Goal: Information Seeking & Learning: Learn about a topic

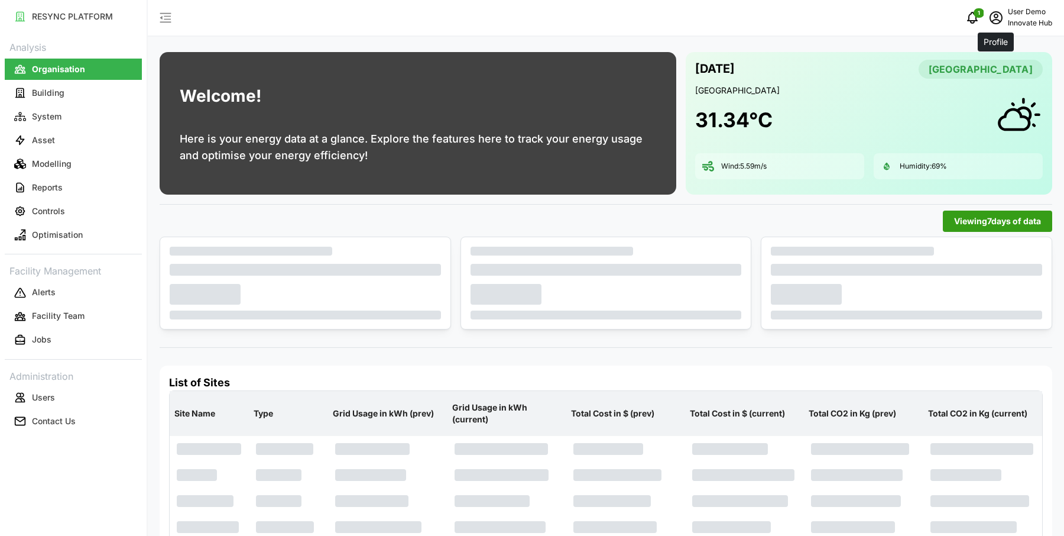
click at [1000, 14] on icon "schedule" at bounding box center [996, 18] width 14 height 14
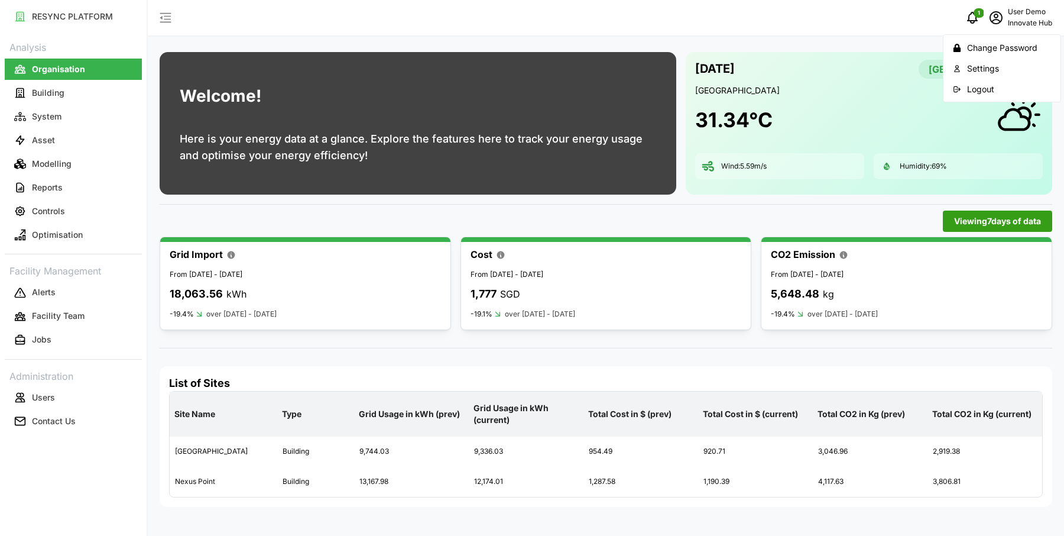
click at [979, 88] on div "Logout" at bounding box center [1009, 89] width 84 height 13
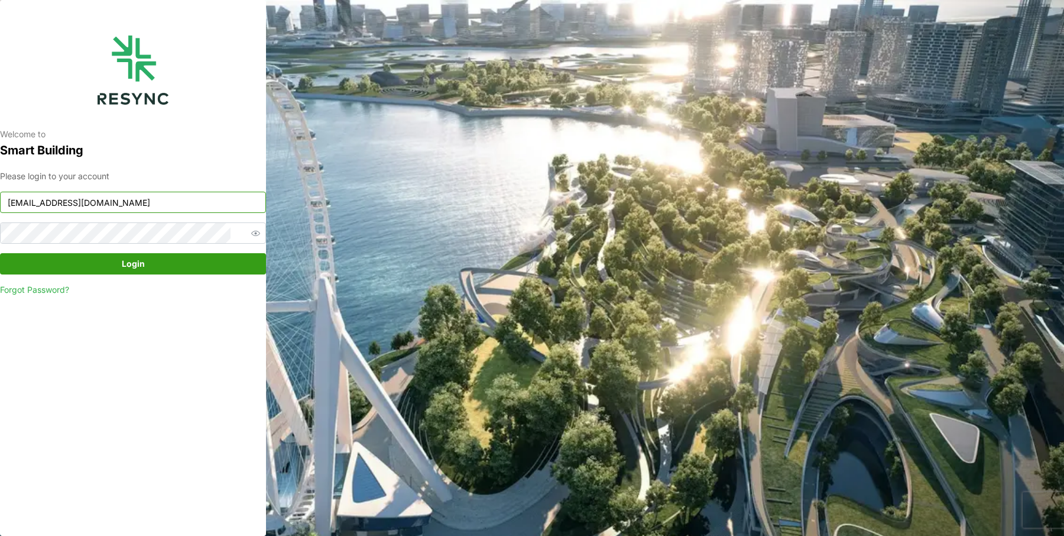
click at [109, 203] on input "demo_user@resynctech.com" at bounding box center [133, 202] width 266 height 21
type input "south_beach_tower_display@resynctech.com"
click at [171, 265] on span "Login" at bounding box center [133, 264] width 244 height 20
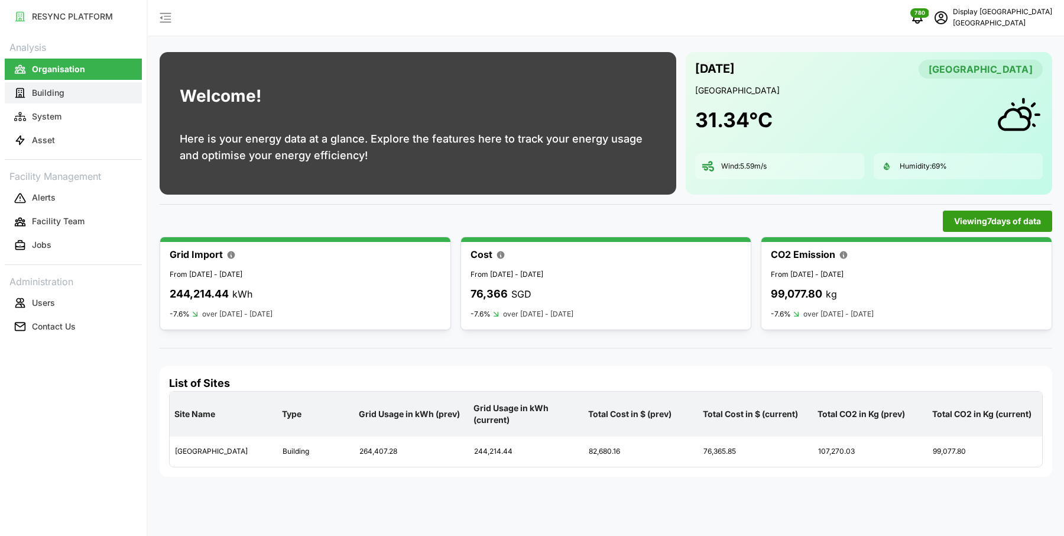
click at [103, 92] on button "Building" at bounding box center [73, 92] width 137 height 21
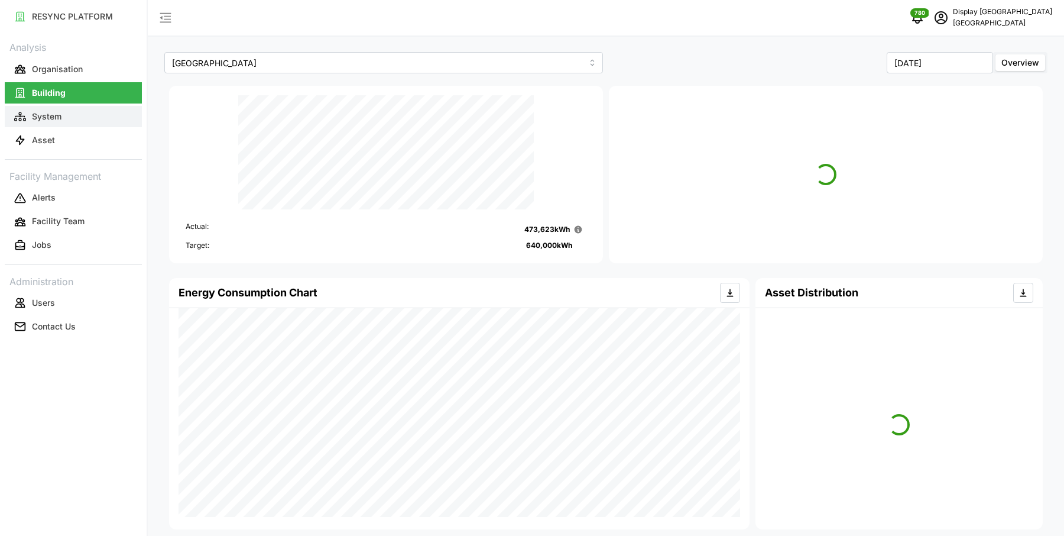
click at [61, 115] on button "System" at bounding box center [73, 116] width 137 height 21
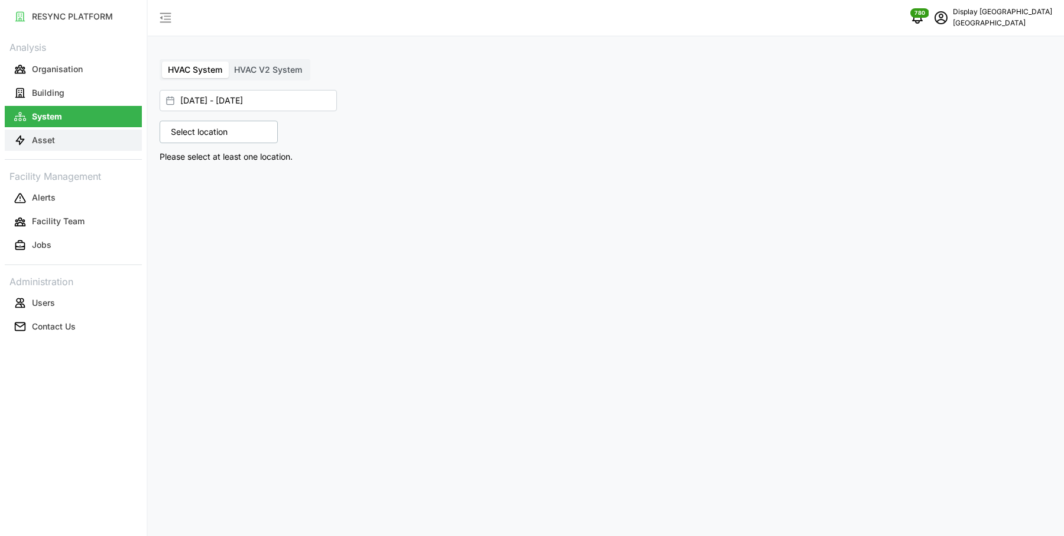
click at [58, 144] on button "Asset" at bounding box center [73, 139] width 137 height 21
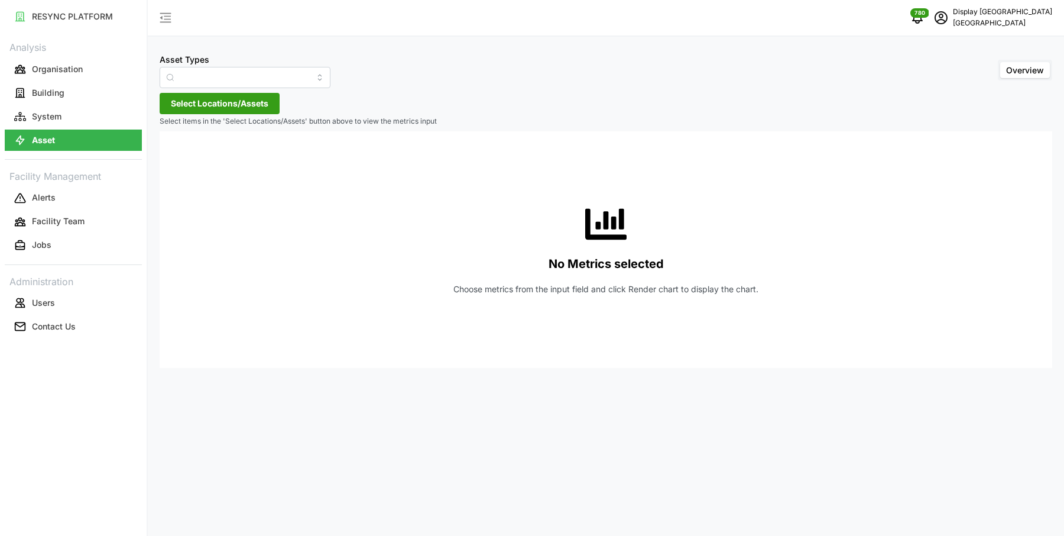
type input "Air Handling Unit"
click at [263, 76] on input "Air Handling Unit" at bounding box center [245, 77] width 171 height 21
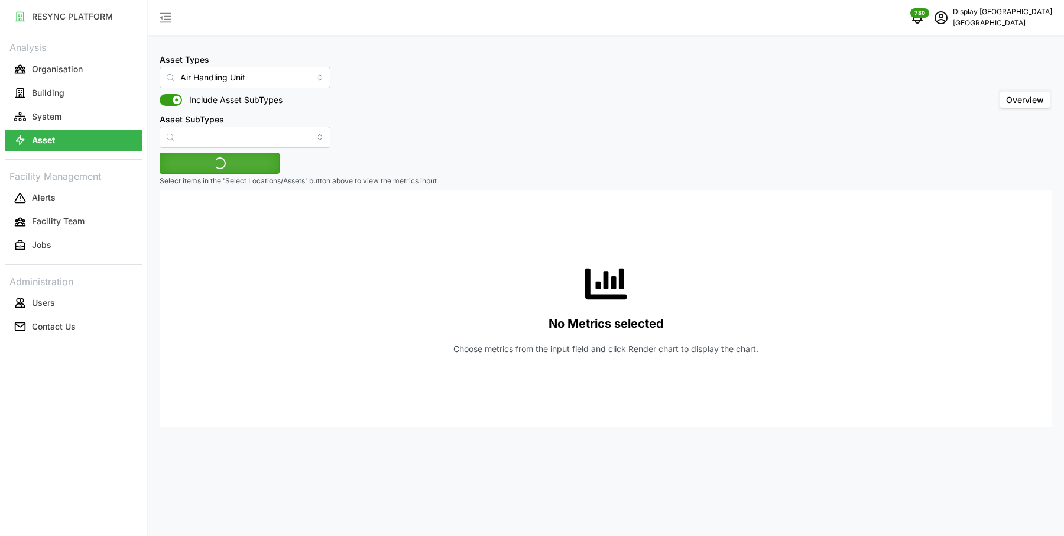
click at [416, 83] on div "Asset Types Air Handling Unit Include Asset SubTypes Asset SubTypes Overview" at bounding box center [606, 100] width 893 height 96
click at [224, 162] on span "Select Locations/Assets" at bounding box center [220, 163] width 98 height 20
click at [188, 215] on span "Select Office Tower" at bounding box center [190, 217] width 8 height 8
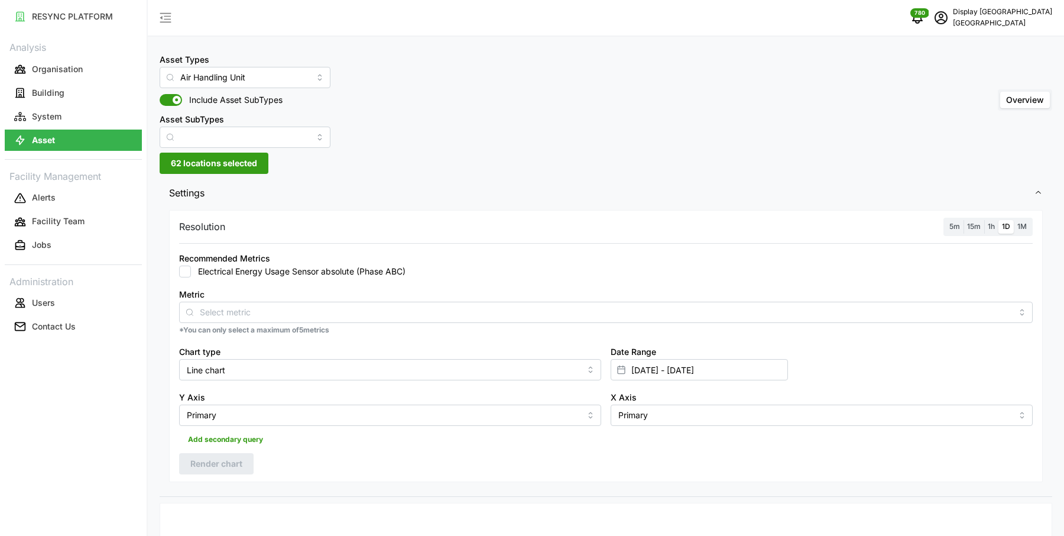
click at [265, 283] on div "Metric *You can only select a maximum of 5 metrics" at bounding box center [605, 311] width 863 height 58
click at [232, 158] on span "62 locations selected" at bounding box center [214, 163] width 86 height 20
click at [171, 218] on icon at bounding box center [174, 216] width 9 height 9
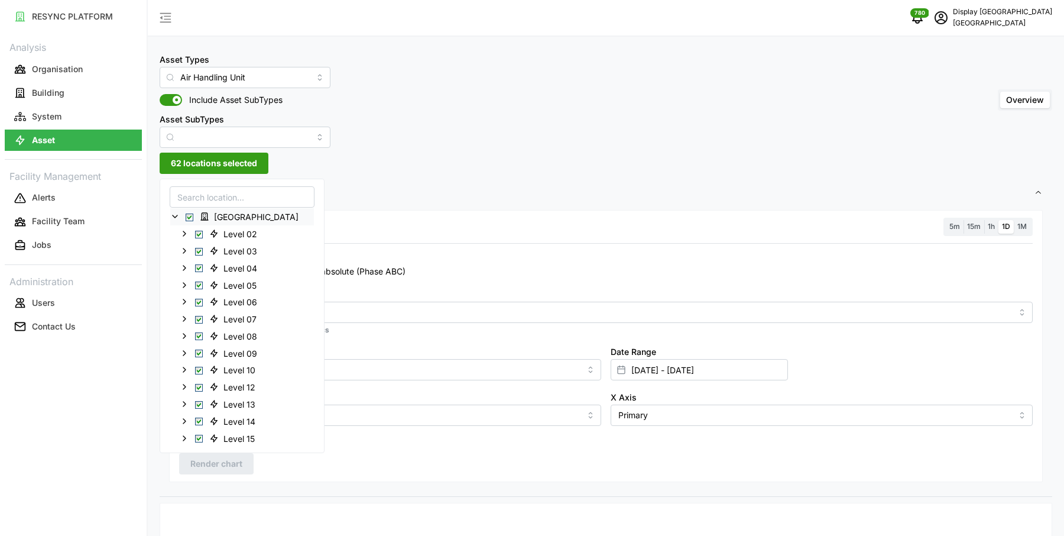
click at [190, 214] on span "Select Office Tower" at bounding box center [190, 217] width 8 height 8
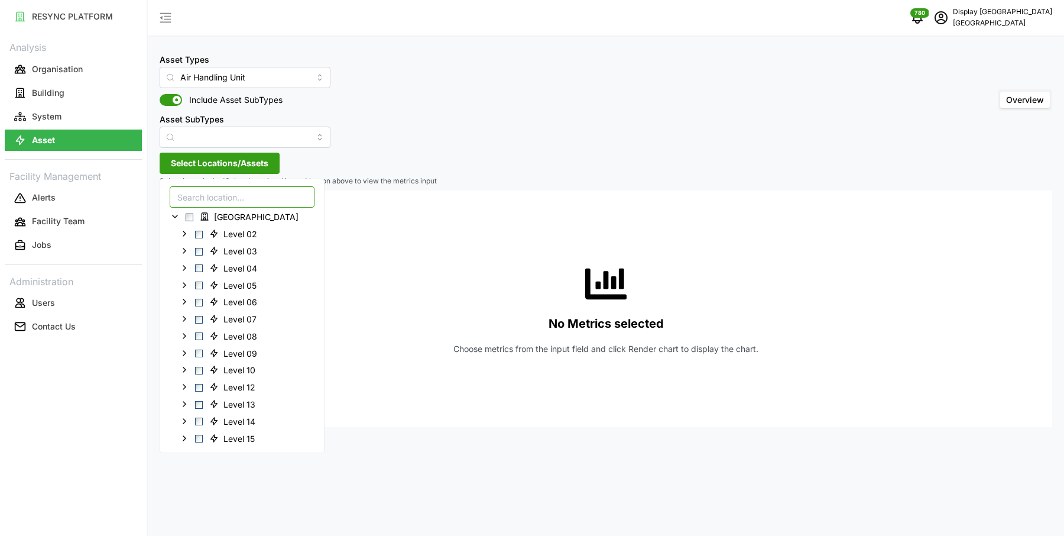
click at [205, 197] on input at bounding box center [242, 196] width 145 height 21
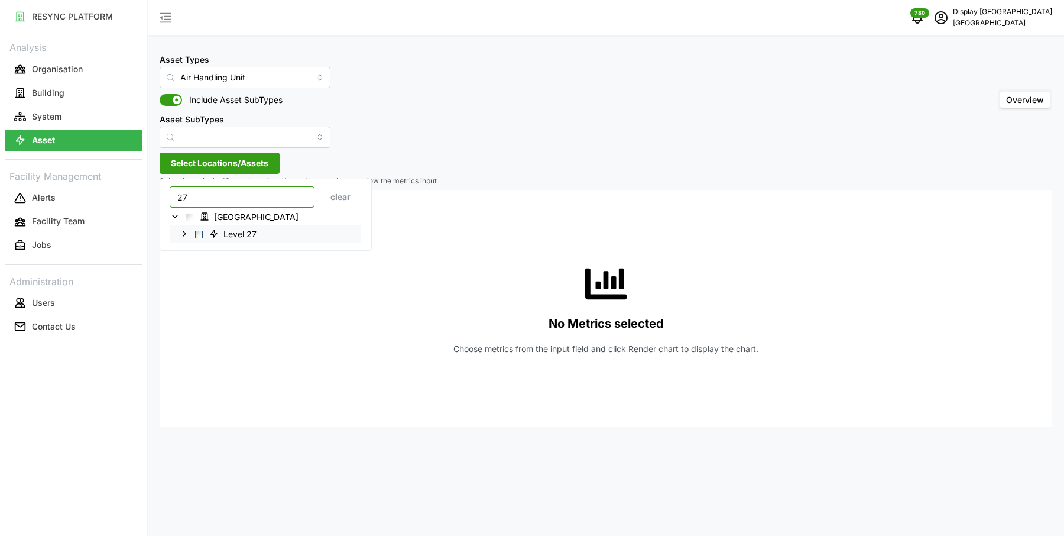
type input "27"
click at [200, 230] on span "Select Level 27" at bounding box center [199, 234] width 8 height 8
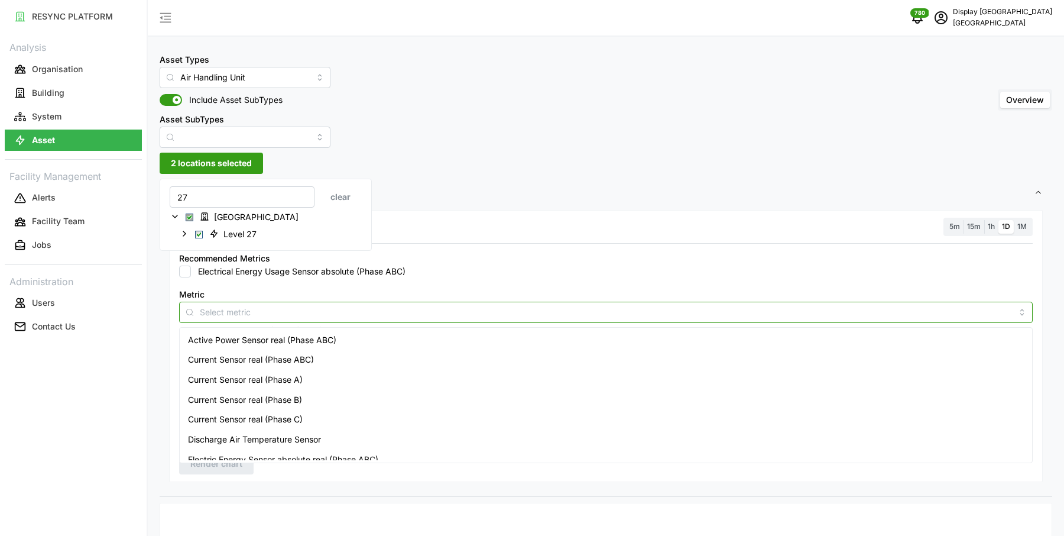
click at [441, 305] on input "Metric" at bounding box center [606, 311] width 812 height 13
type input "return air"
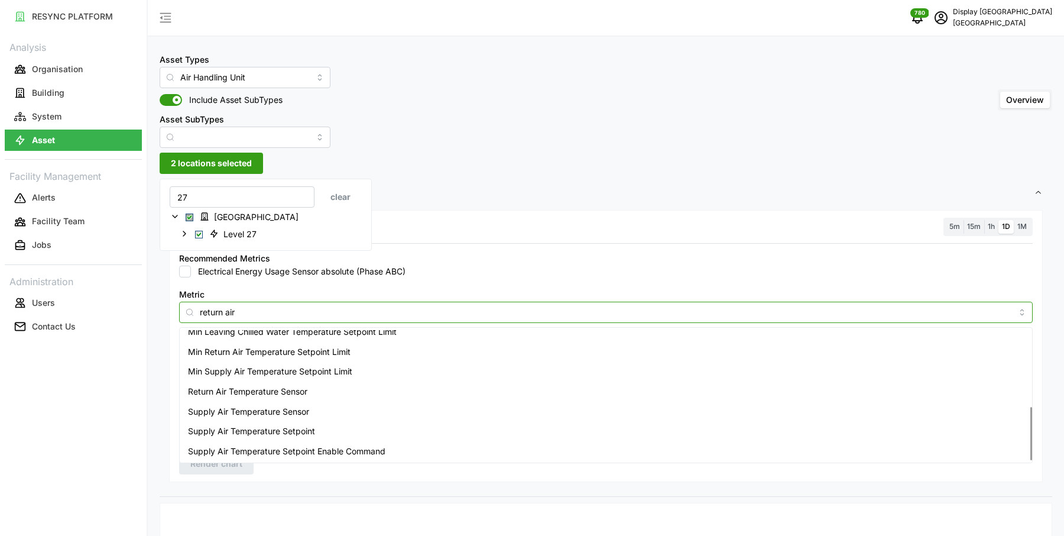
scroll to position [188, 0]
click at [397, 396] on div "Return Air Temperature Sensor" at bounding box center [606, 391] width 849 height 20
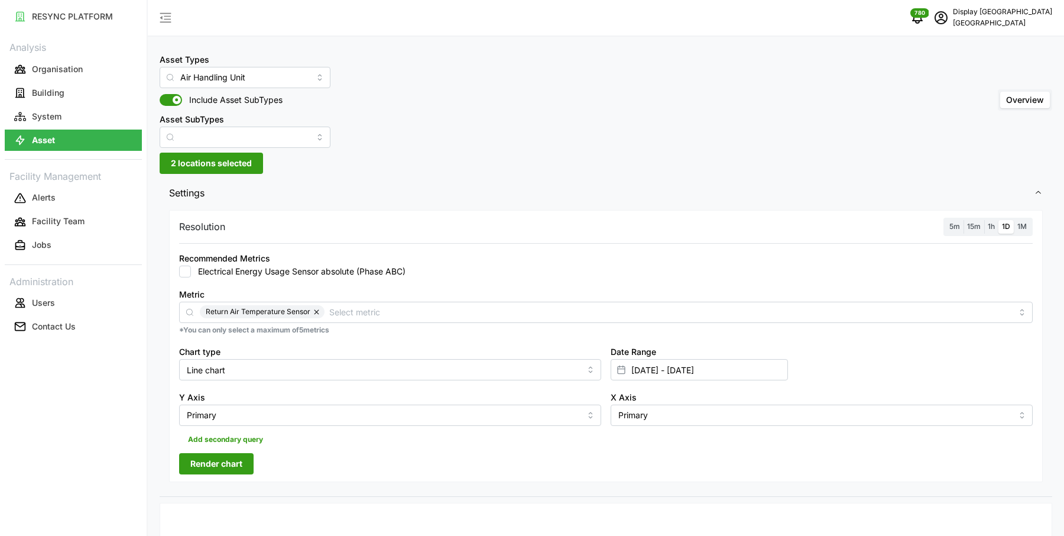
click at [455, 254] on div "Recommended Metrics Electrical Energy Usage Sensor absolute (Phase ABC)" at bounding box center [606, 264] width 854 height 27
click at [653, 372] on input "[DATE] - [DATE]" at bounding box center [699, 369] width 177 height 21
click at [702, 284] on button "14" at bounding box center [702, 284] width 21 height 21
type input "[DATE] - [DATE]"
type input "[DATE]"
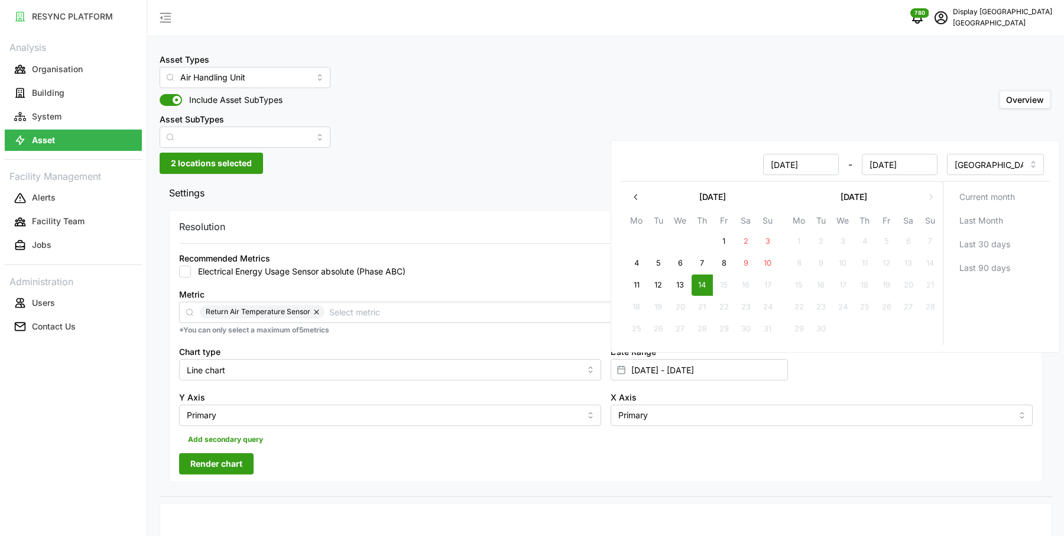
click at [702, 284] on button "14" at bounding box center [702, 284] width 21 height 21
click at [558, 202] on span "Settings" at bounding box center [601, 193] width 865 height 29
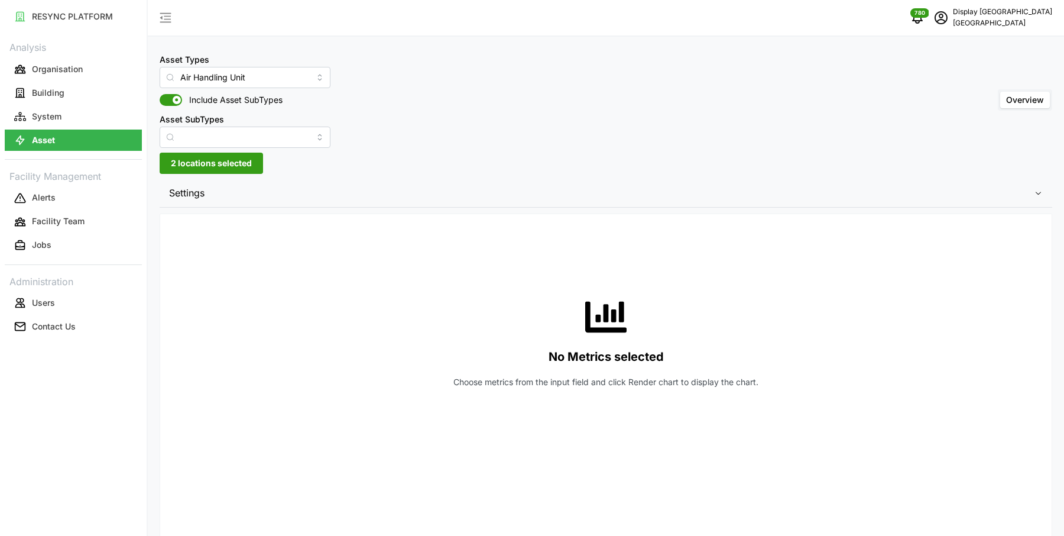
click at [856, 200] on span "Settings" at bounding box center [601, 193] width 865 height 29
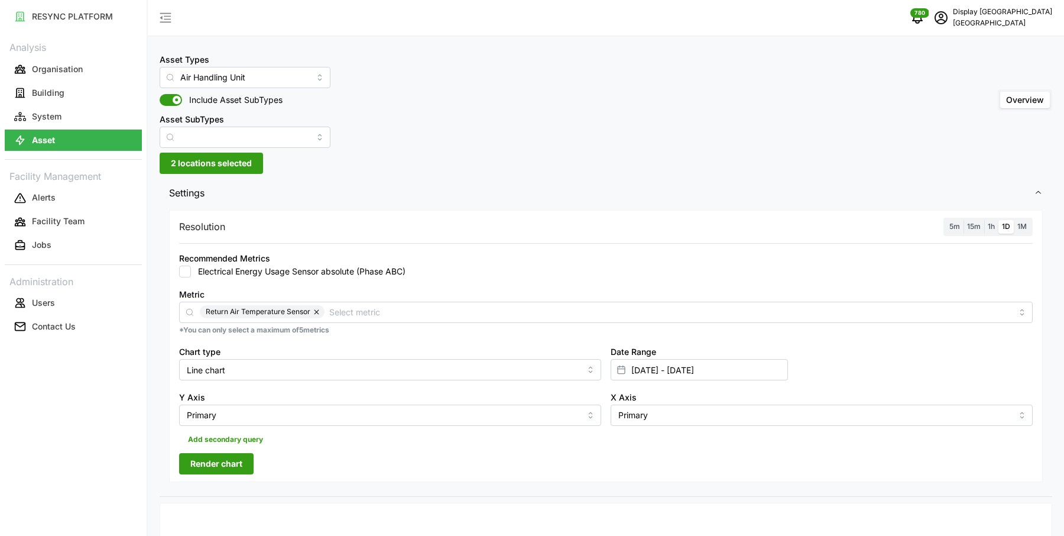
click at [950, 226] on label "5m" at bounding box center [955, 227] width 18 height 14
click at [946, 220] on input "5m" at bounding box center [946, 220] width 0 height 0
click at [219, 459] on span "Render chart" at bounding box center [216, 464] width 52 height 20
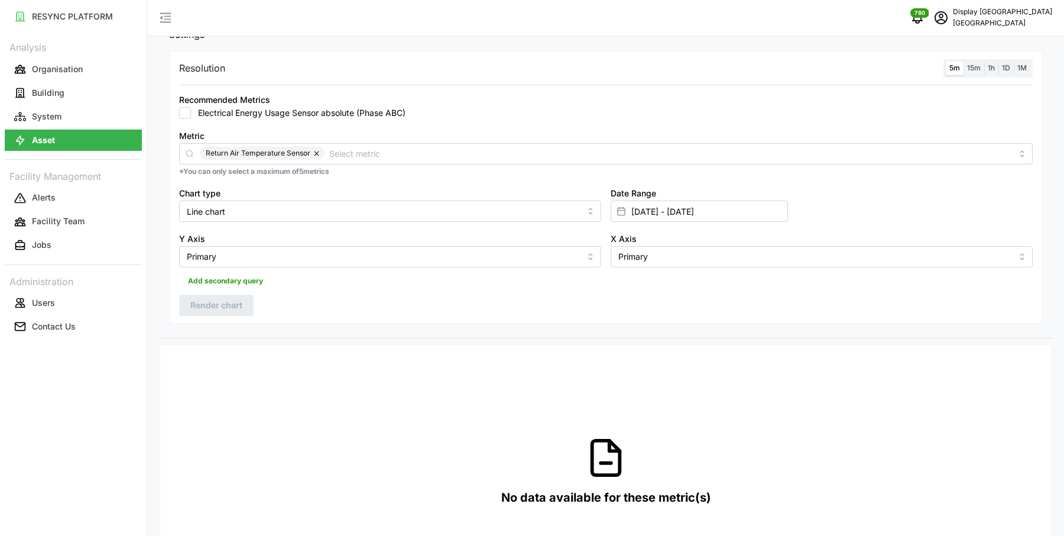
scroll to position [72, 0]
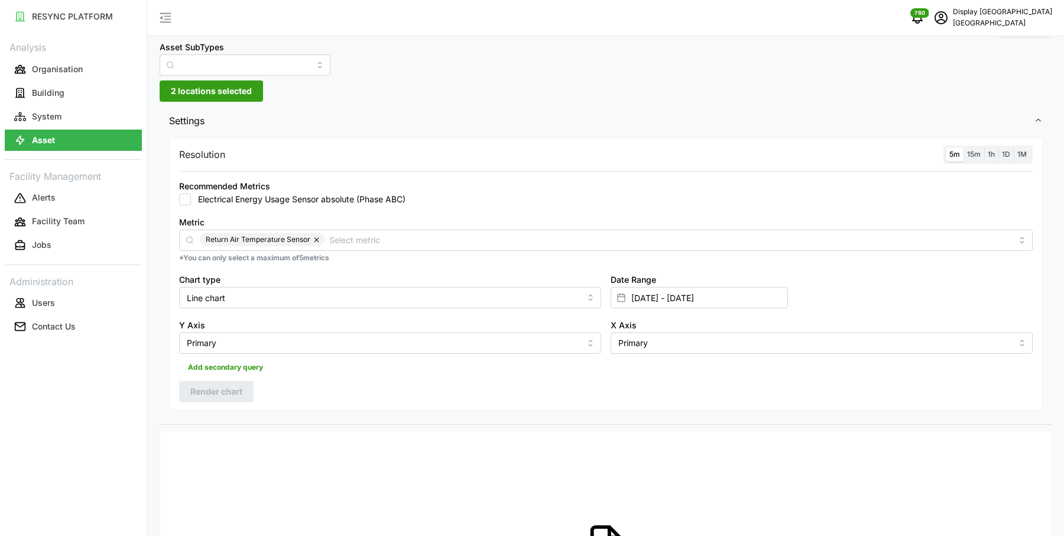
click at [225, 92] on span "2 locations selected" at bounding box center [211, 91] width 81 height 20
type input "14"
click at [196, 160] on span "Select Level 14" at bounding box center [199, 162] width 8 height 8
click at [419, 222] on div "Metric Return Air Temperature Sensor" at bounding box center [606, 233] width 854 height 36
click at [231, 393] on span "Render chart" at bounding box center [216, 391] width 52 height 20
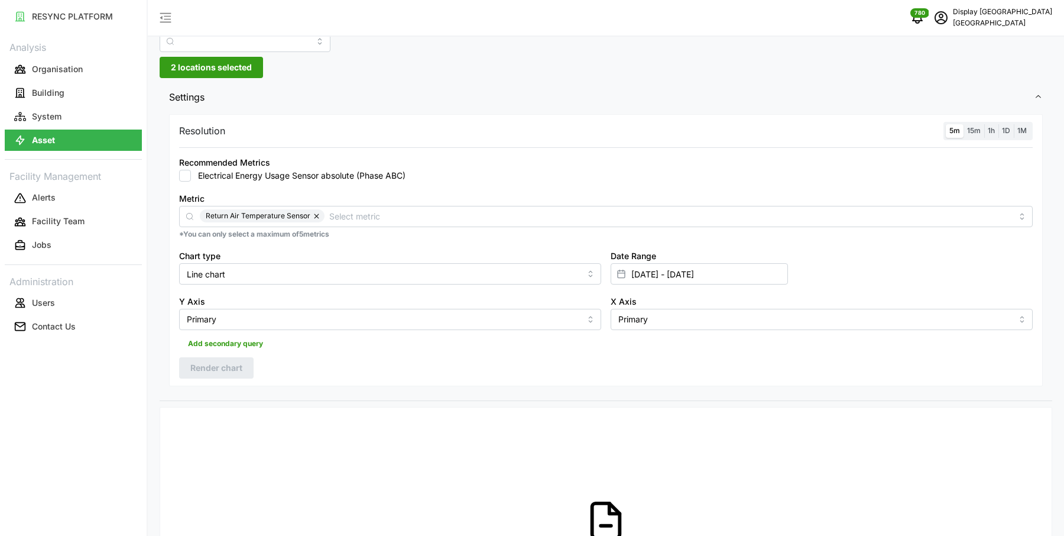
scroll to position [103, 0]
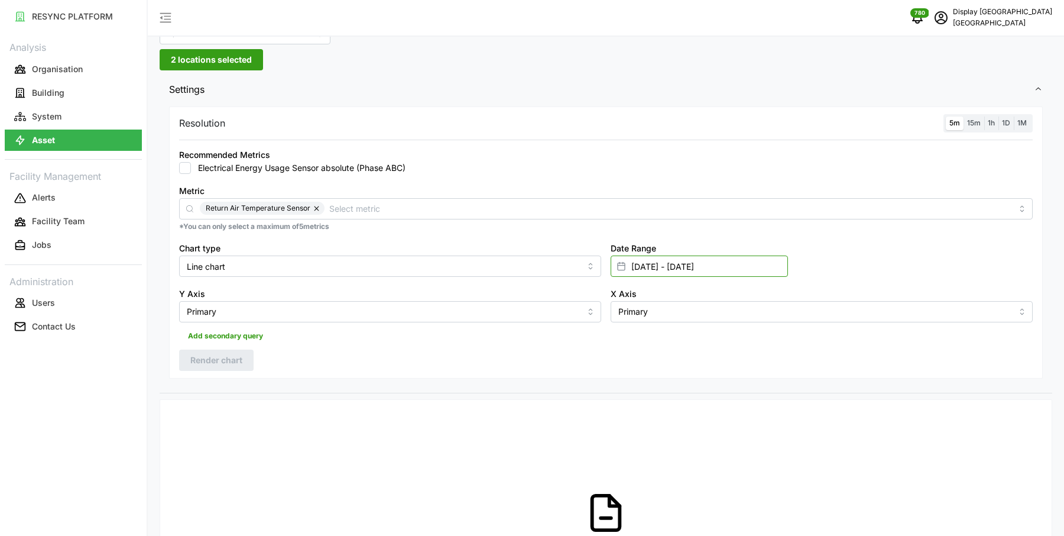
click at [644, 261] on input "[DATE] - [DATE]" at bounding box center [699, 265] width 177 height 21
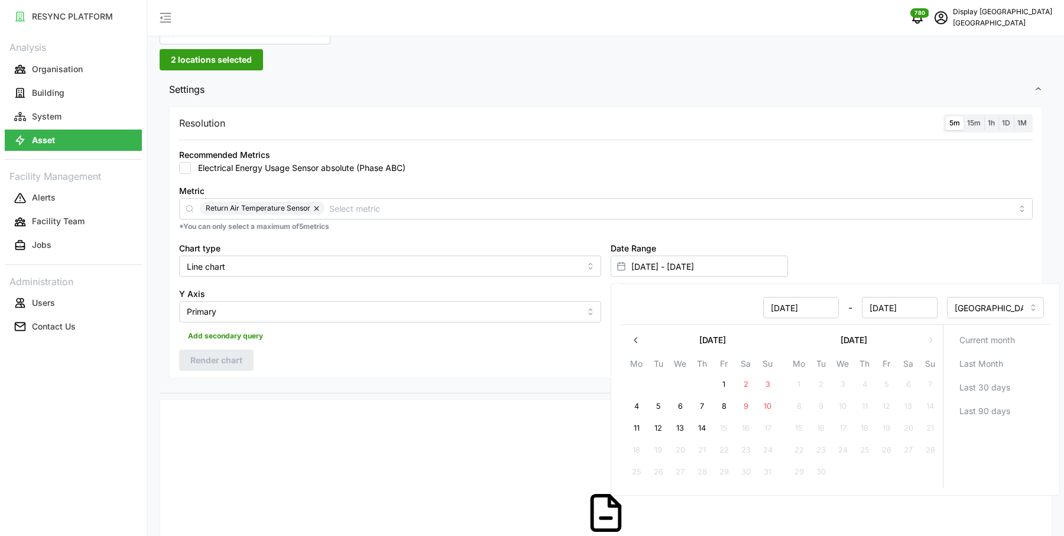
click at [660, 426] on button "12" at bounding box center [658, 427] width 21 height 21
type input "[DATE] - [DATE]"
type input "[DATE]"
click at [711, 427] on button "14" at bounding box center [702, 427] width 21 height 21
click at [257, 350] on div "Resolution 5m 15m 1h 1D 1M Recommended Metrics Electrical Energy Usage Sensor a…" at bounding box center [606, 242] width 874 height 272
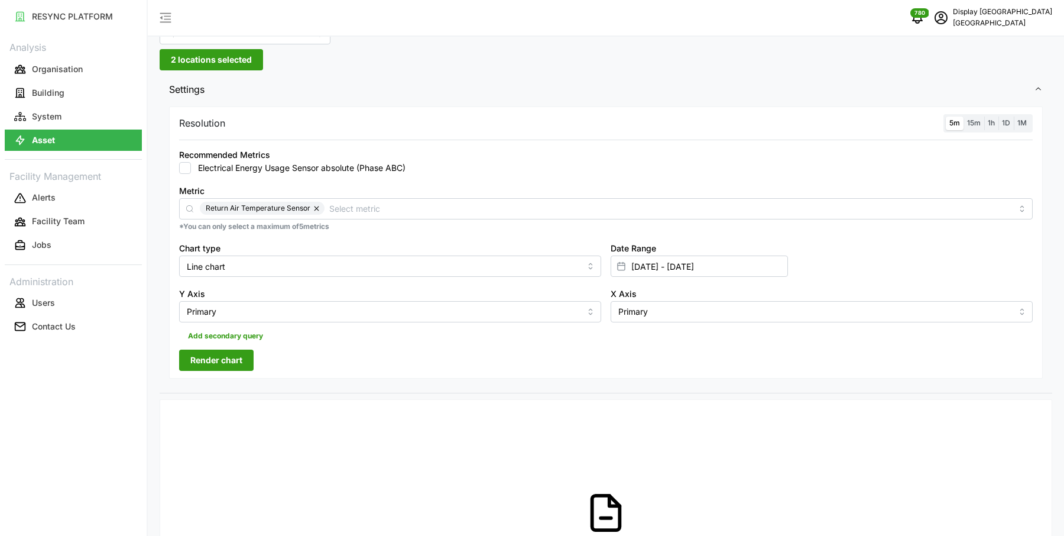
click at [246, 358] on button "Render chart" at bounding box center [216, 359] width 75 height 21
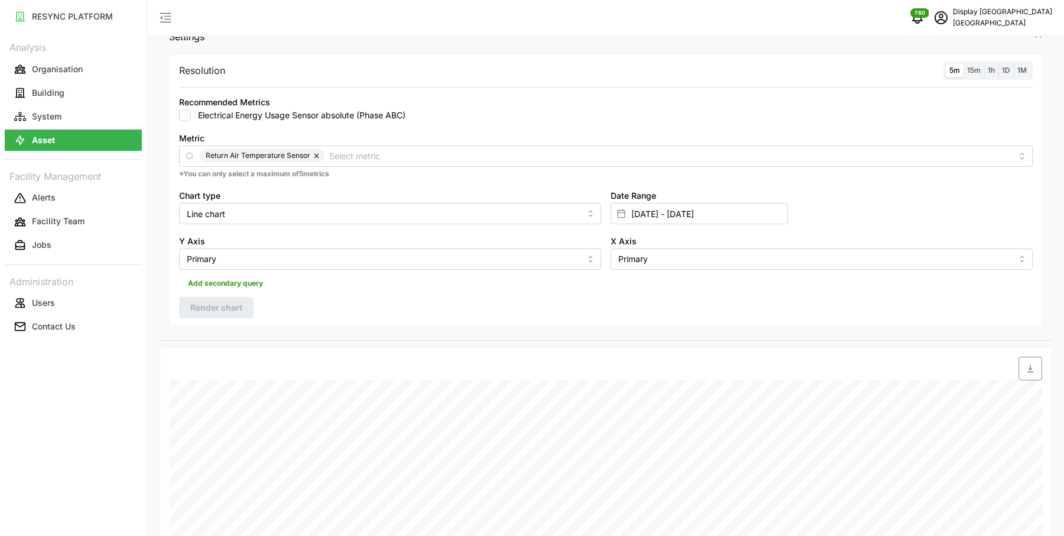
scroll to position [154, 0]
click at [338, 156] on input "Metric" at bounding box center [670, 157] width 683 height 13
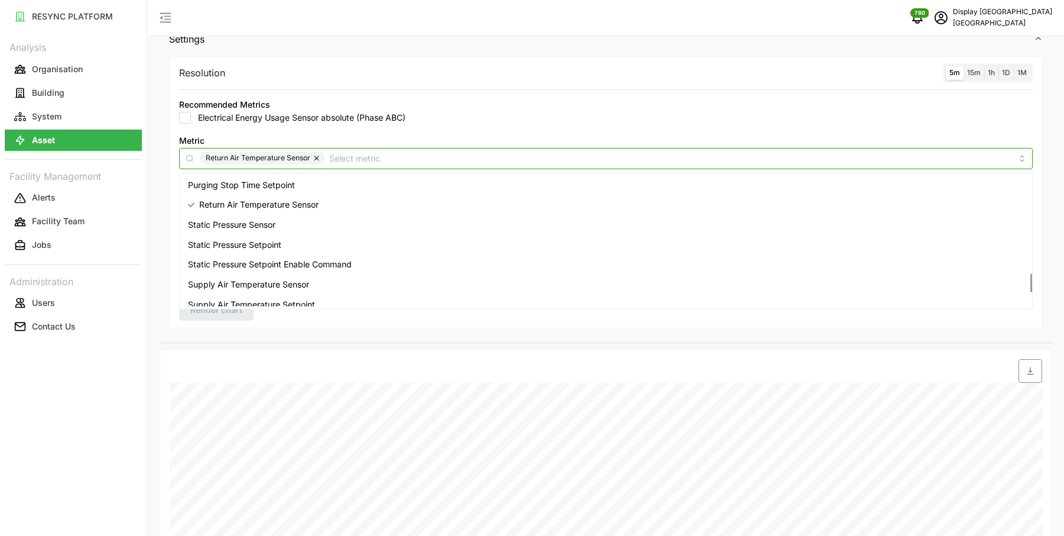
scroll to position [694, 0]
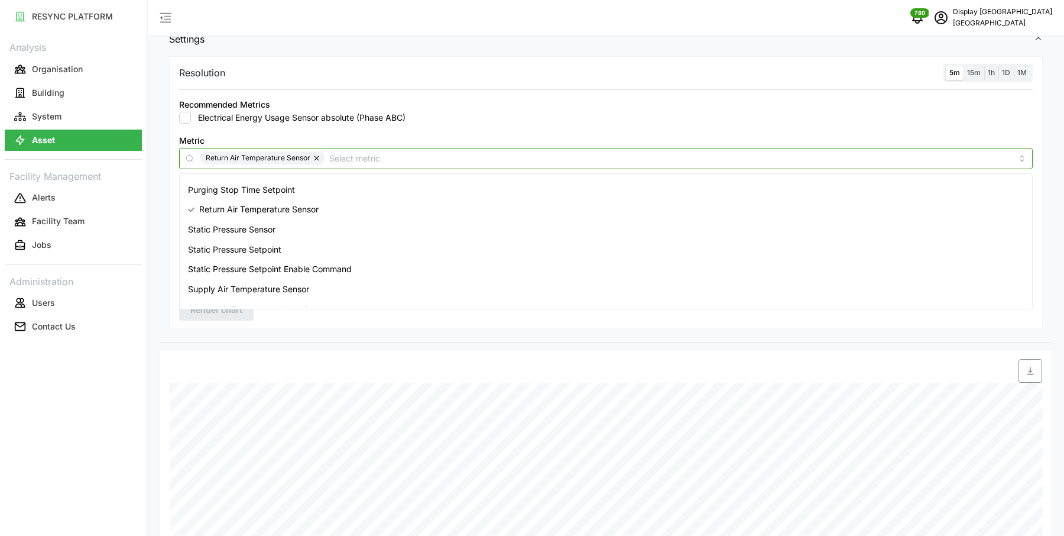
click at [267, 231] on span "Static Pressure Sensor" at bounding box center [232, 229] width 88 height 13
click at [238, 315] on span "Render chart" at bounding box center [216, 310] width 52 height 20
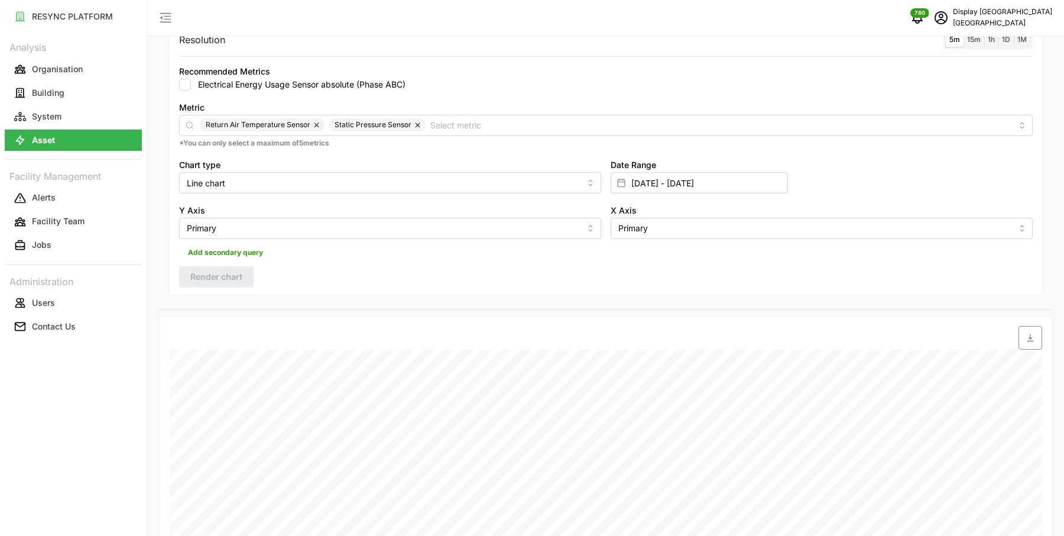
scroll to position [0, 0]
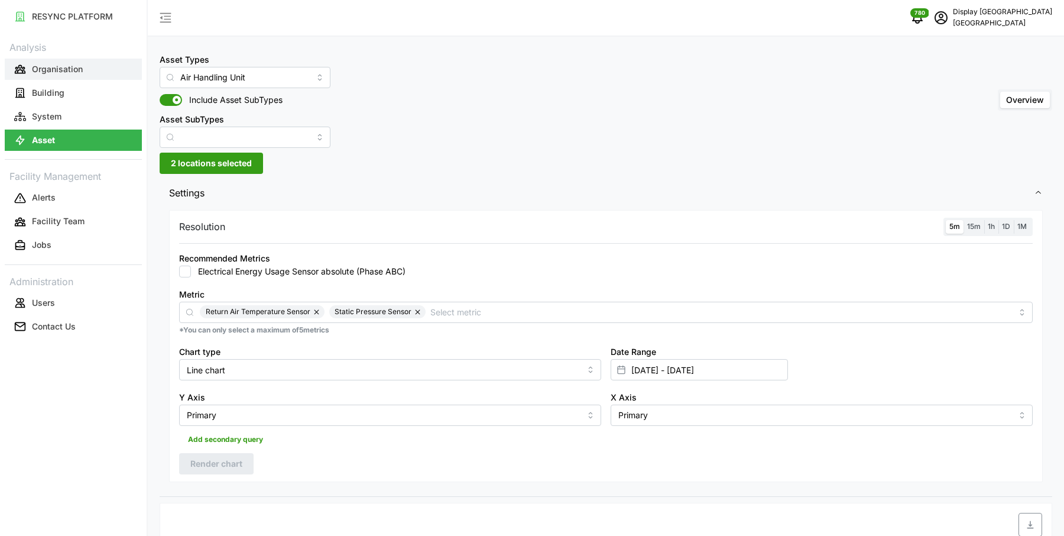
click at [72, 65] on p "Organisation" at bounding box center [57, 69] width 51 height 12
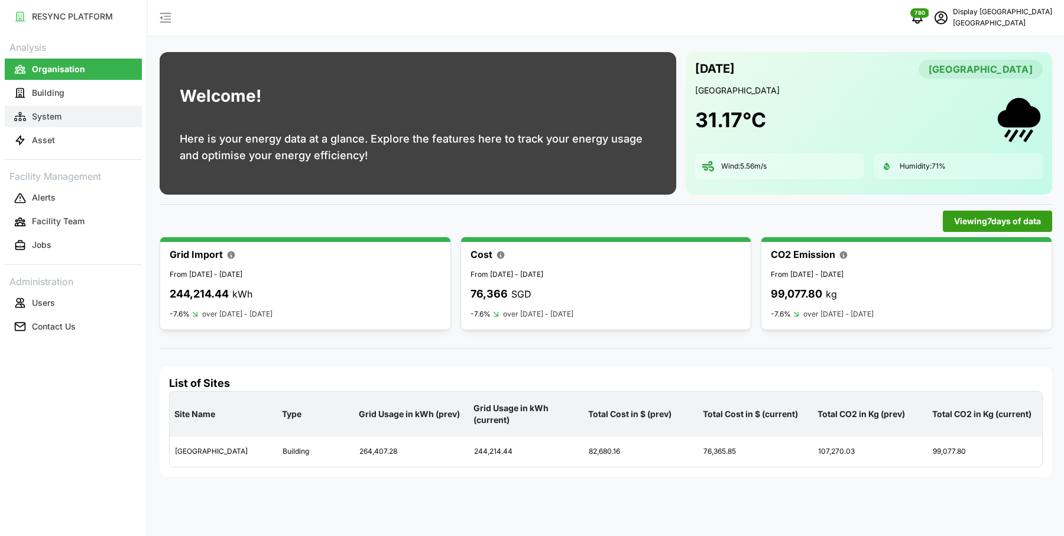
click at [102, 107] on button "System" at bounding box center [73, 116] width 137 height 21
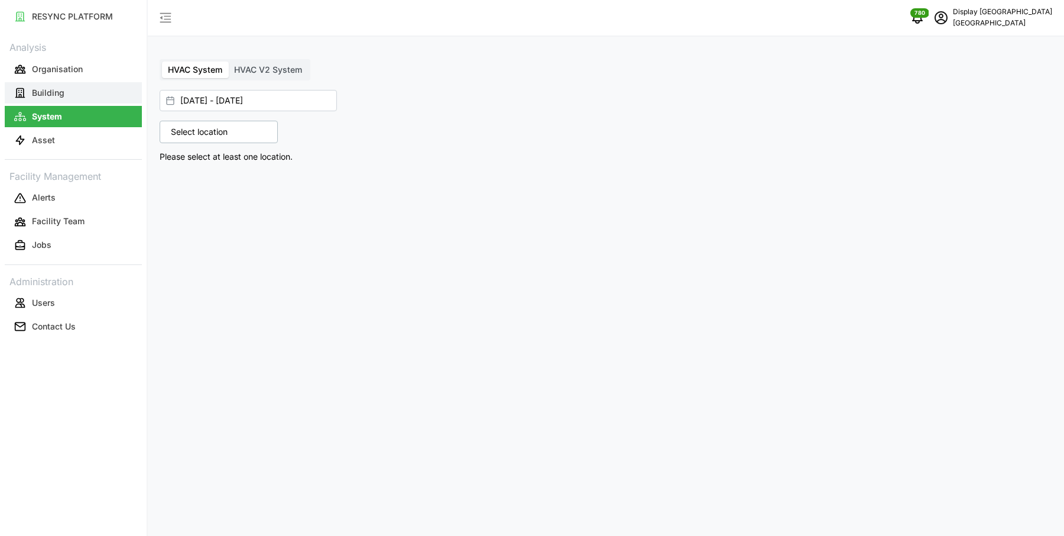
click at [82, 93] on button "Building" at bounding box center [73, 92] width 137 height 21
